Goal: Information Seeking & Learning: Learn about a topic

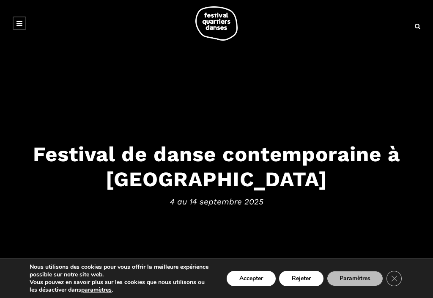
click at [304, 285] on button "Rejeter" at bounding box center [301, 278] width 44 height 15
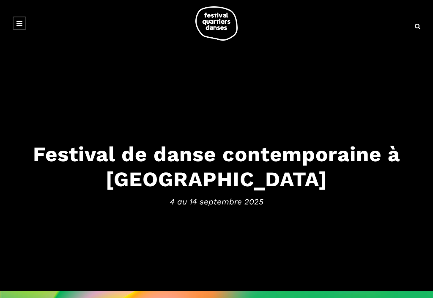
click at [230, 159] on h3 "Festival de danse contemporaine à Montréal" at bounding box center [216, 166] width 416 height 50
click at [215, 18] on img at bounding box center [216, 23] width 42 height 34
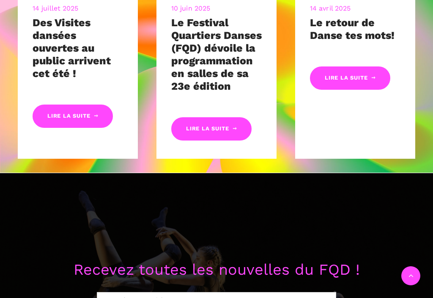
scroll to position [452, 0]
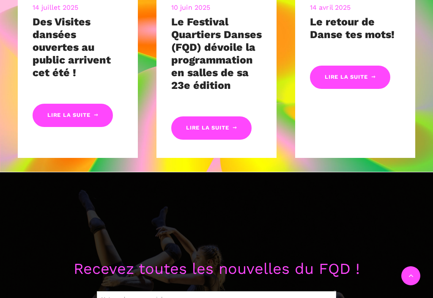
click at [199, 131] on link "Lire la suite" at bounding box center [211, 127] width 80 height 23
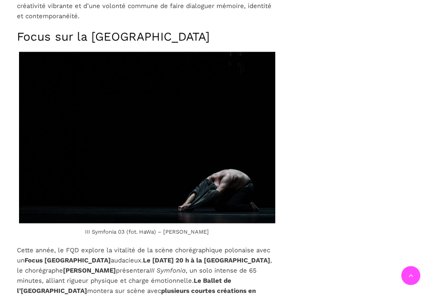
scroll to position [1530, 0]
